Goal: Navigation & Orientation: Find specific page/section

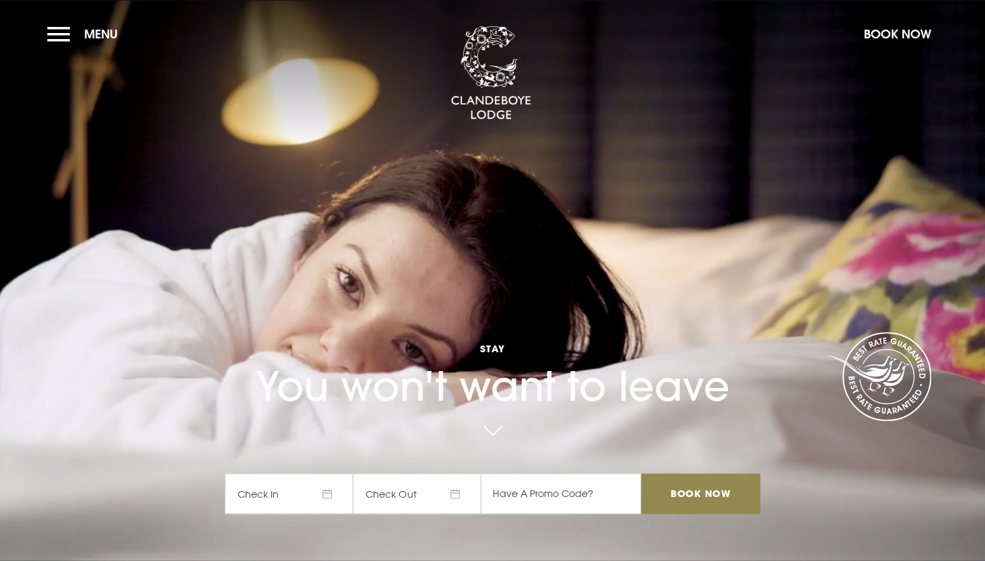
click at [52, 519] on video "Your browser does not support the video tag." at bounding box center [492, 280] width 1002 height 561
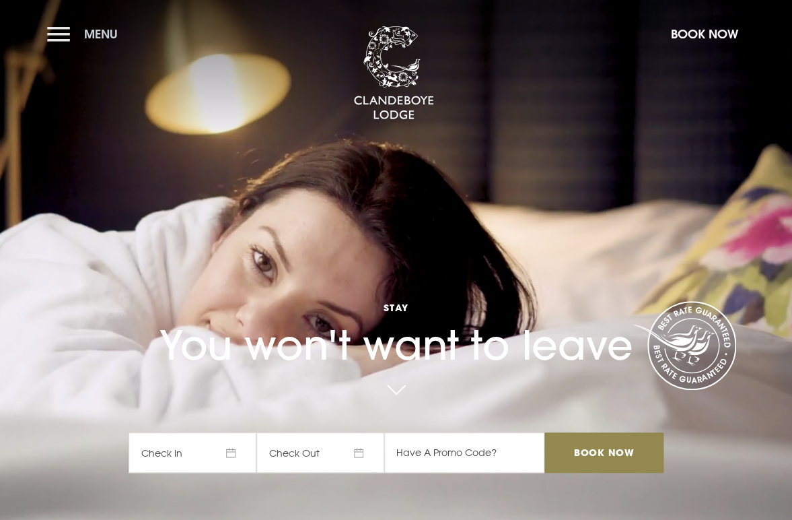
click at [55, 38] on button "Menu" at bounding box center [85, 34] width 77 height 29
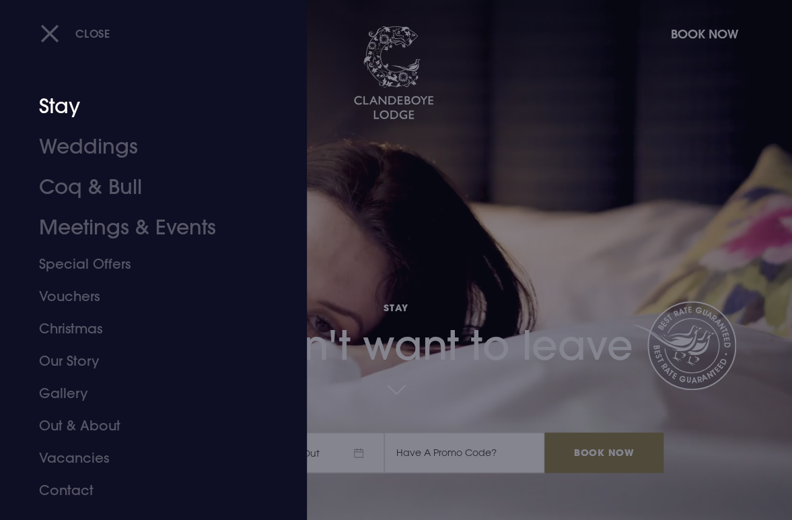
click at [65, 113] on link "Stay" at bounding box center [144, 106] width 211 height 40
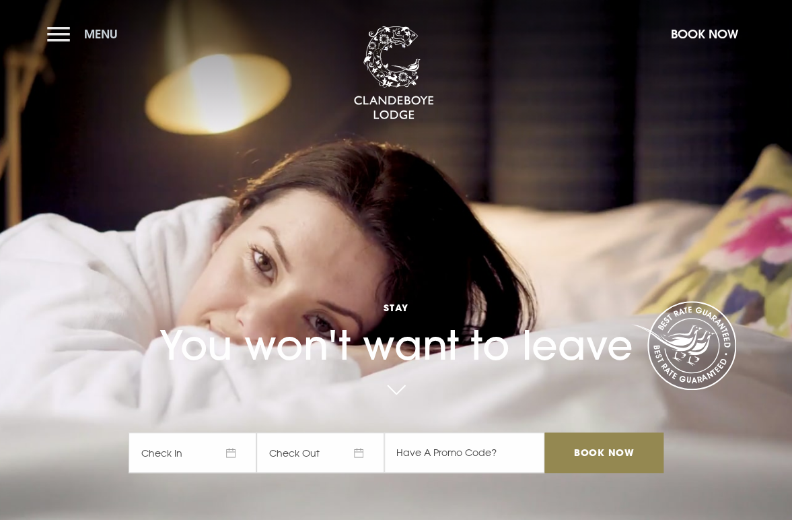
click at [61, 33] on button "Menu" at bounding box center [85, 34] width 77 height 29
click at [70, 31] on button "Menu" at bounding box center [85, 34] width 77 height 29
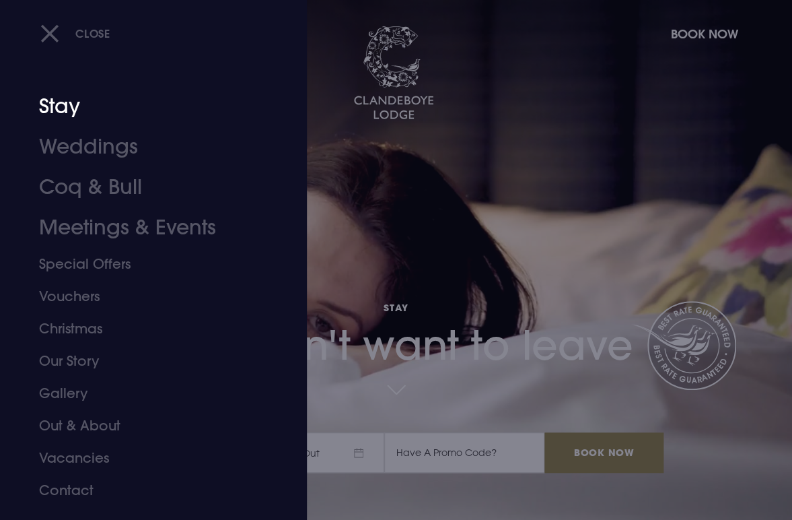
click at [58, 106] on link "Stay" at bounding box center [144, 106] width 211 height 40
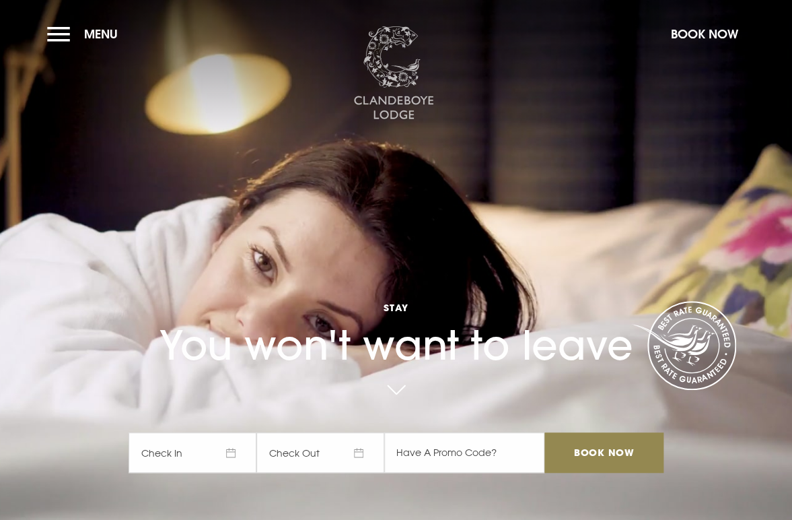
click at [396, 73] on img at bounding box center [393, 73] width 81 height 94
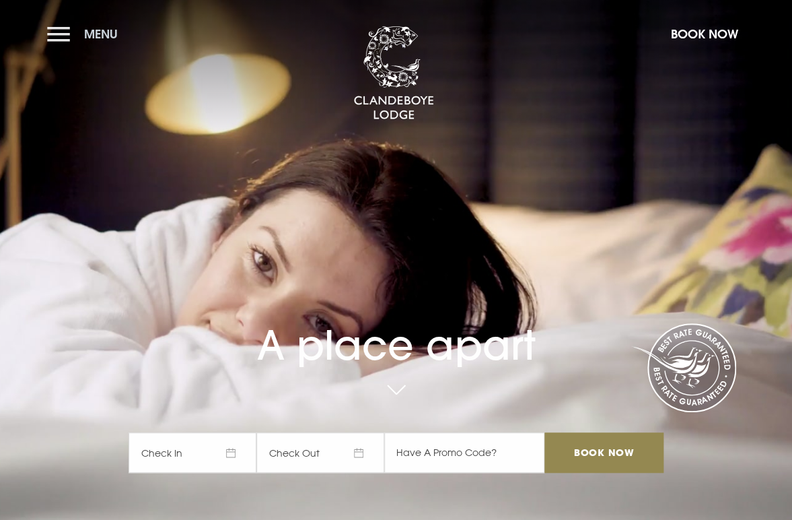
click at [63, 36] on button "Menu" at bounding box center [85, 34] width 77 height 29
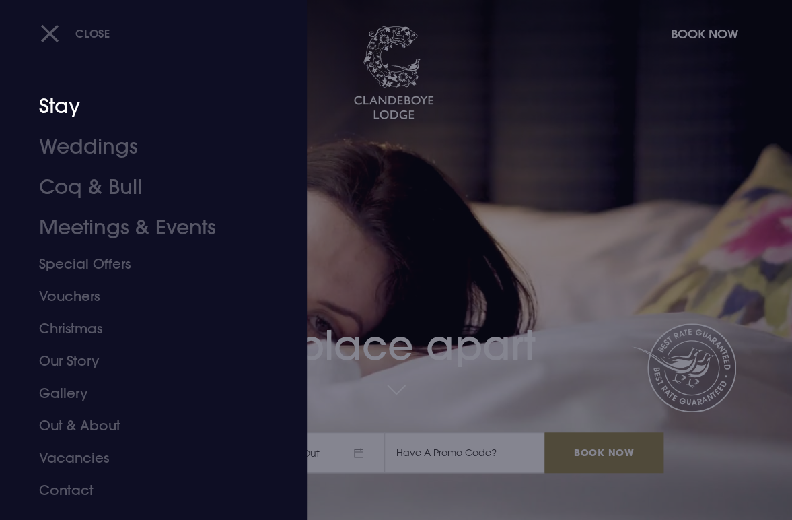
click at [66, 102] on link "Stay" at bounding box center [144, 106] width 211 height 40
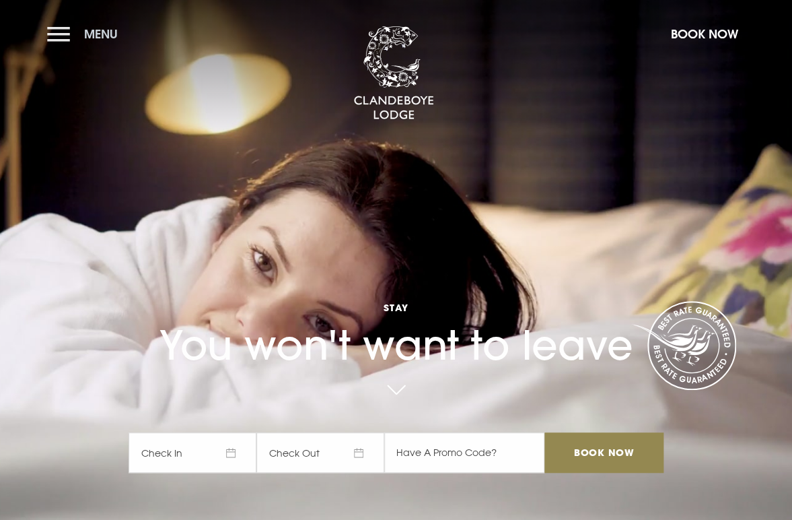
click at [58, 28] on button "Menu" at bounding box center [85, 34] width 77 height 29
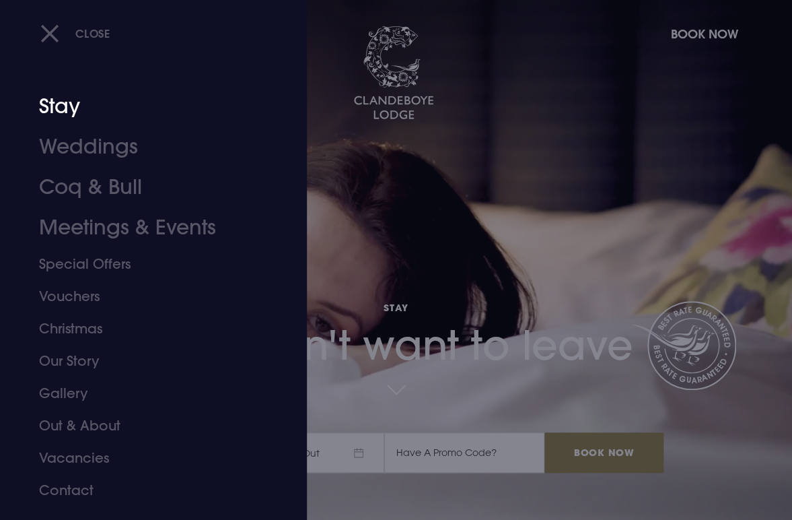
click at [61, 107] on link "Stay" at bounding box center [144, 106] width 211 height 40
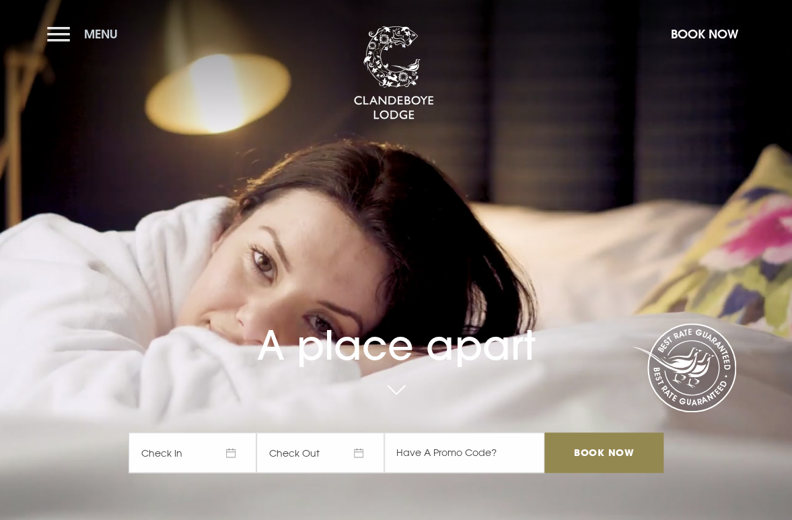
click at [59, 42] on button "Menu" at bounding box center [85, 34] width 77 height 29
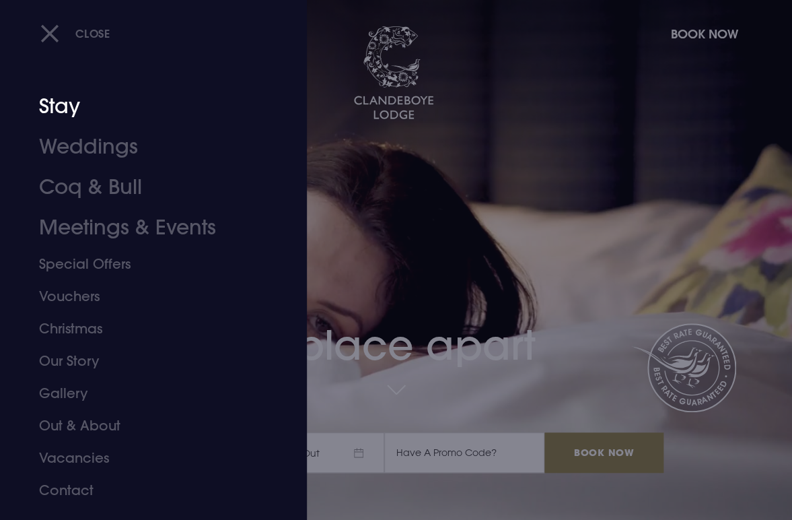
click at [58, 108] on link "Stay" at bounding box center [144, 106] width 211 height 40
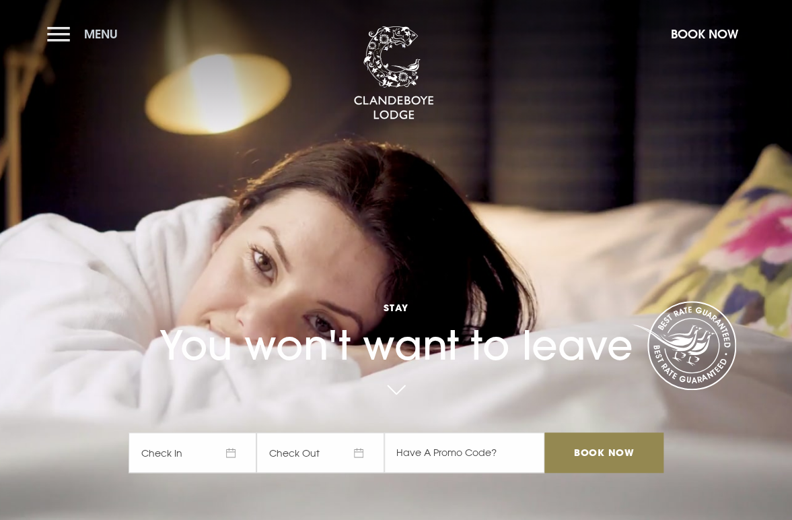
click at [59, 30] on button "Menu" at bounding box center [85, 34] width 77 height 29
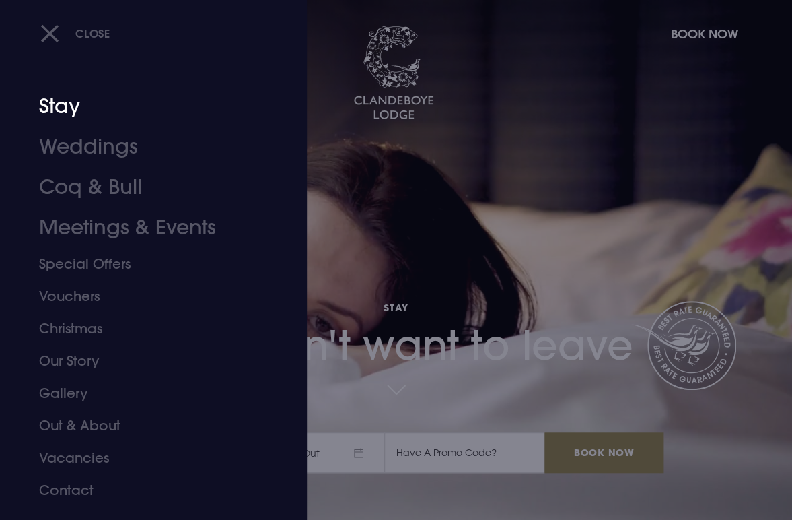
click at [58, 106] on link "Stay" at bounding box center [144, 106] width 211 height 40
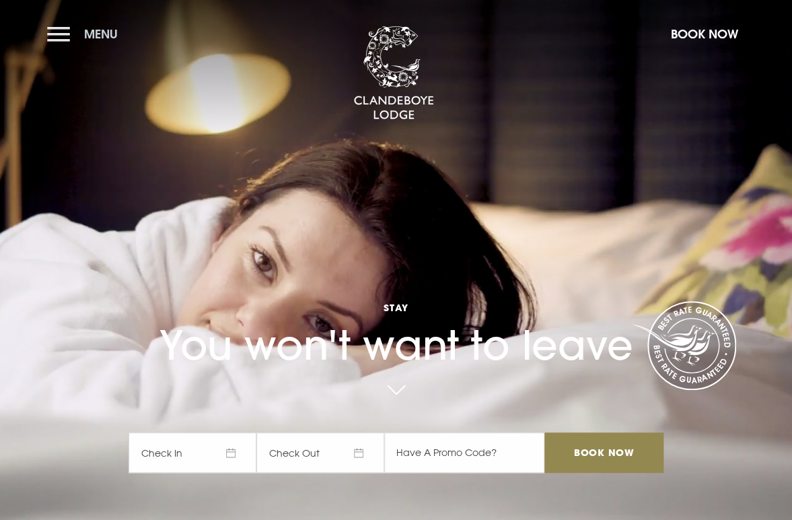
click at [63, 32] on button "Menu" at bounding box center [85, 34] width 77 height 29
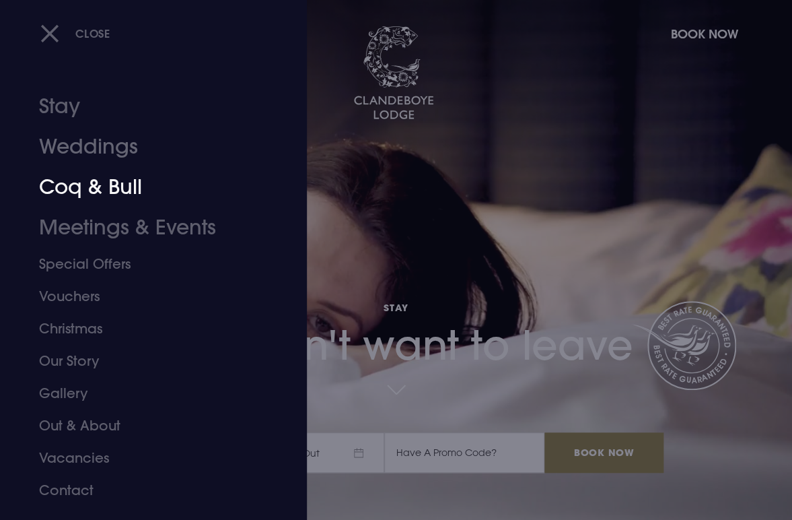
click at [77, 187] on link "Coq & Bull" at bounding box center [144, 187] width 211 height 40
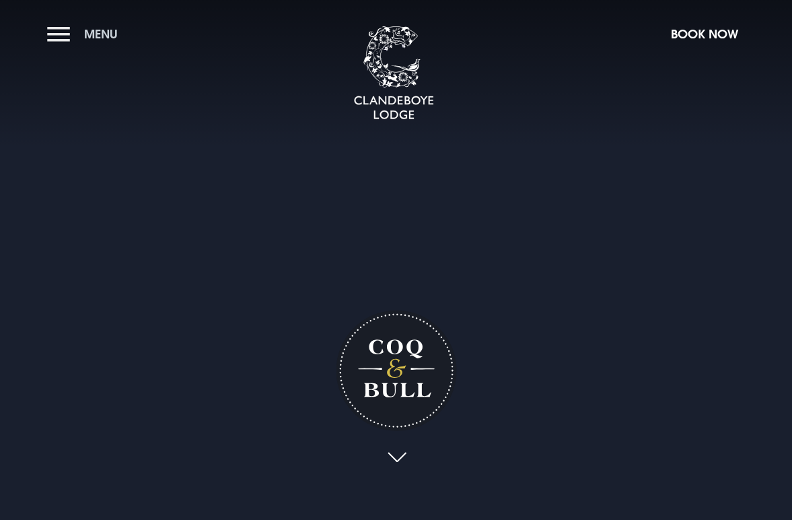
click at [55, 32] on button "Menu" at bounding box center [85, 34] width 77 height 29
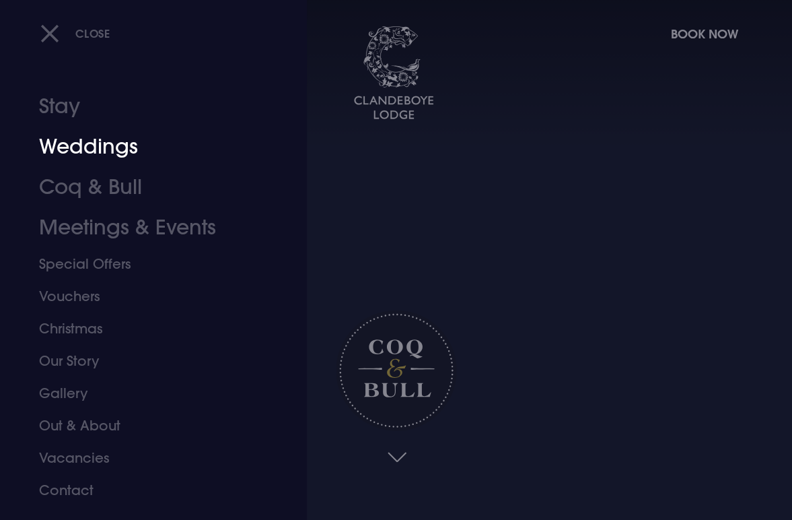
click at [72, 148] on link "Weddings" at bounding box center [144, 147] width 211 height 40
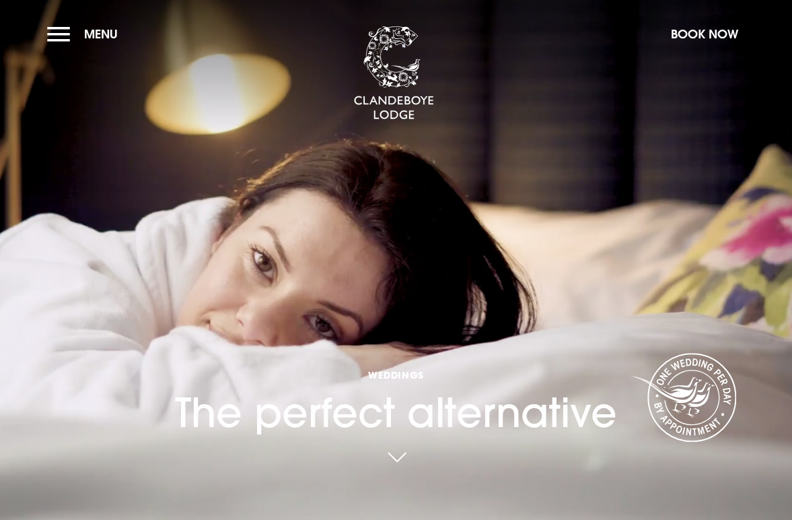
click at [72, 148] on section "Weddings The perfect alternative Your browser does not support the video tag." at bounding box center [396, 260] width 792 height 520
